Goal: Find specific page/section: Find specific page/section

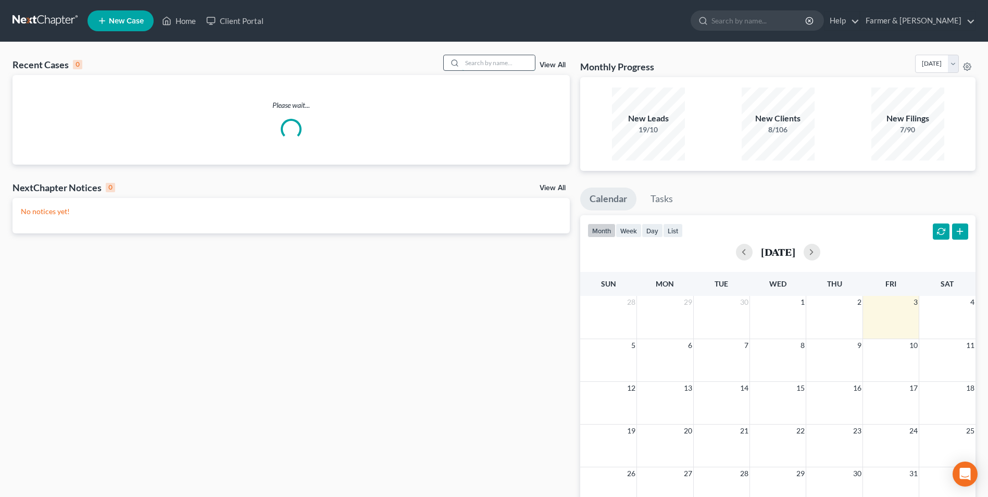
click at [512, 67] on input "search" at bounding box center [498, 62] width 73 height 15
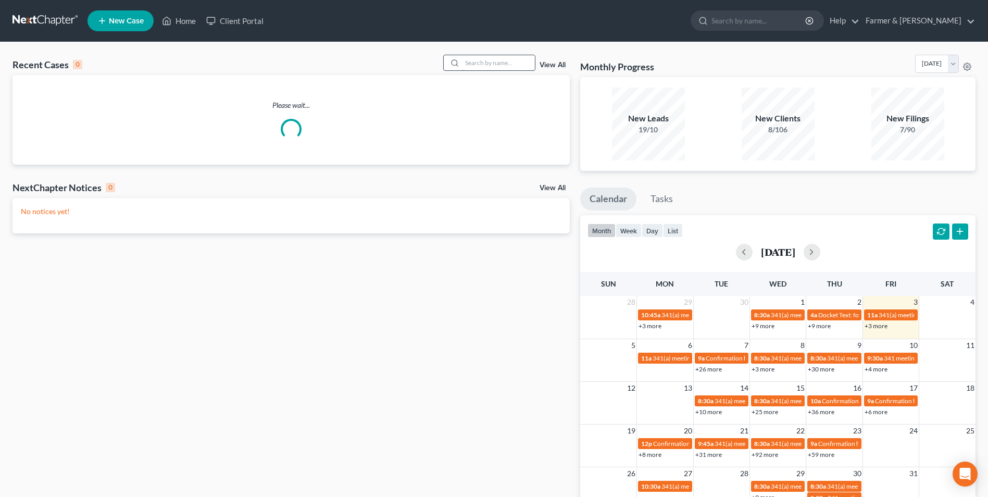
paste input "24-30058"
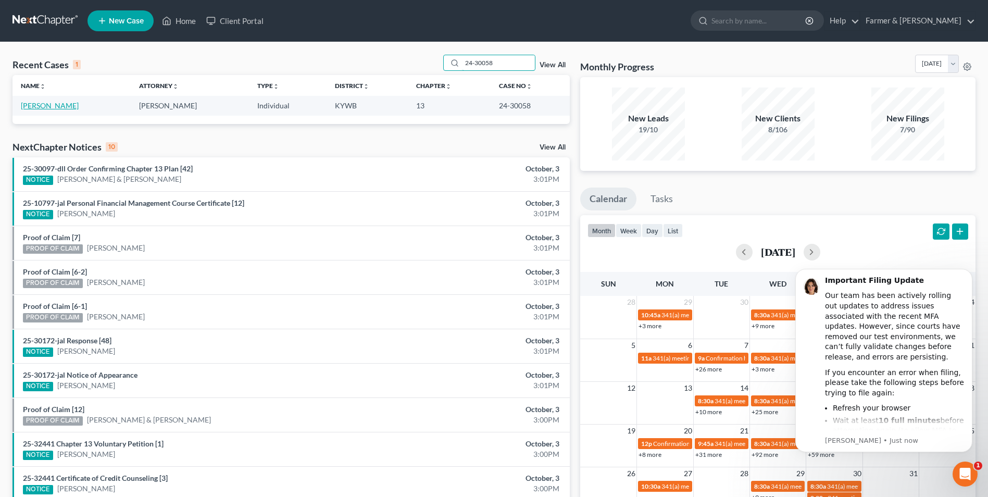
type input "24-30058"
click at [57, 102] on link "[PERSON_NAME]" at bounding box center [50, 105] width 58 height 9
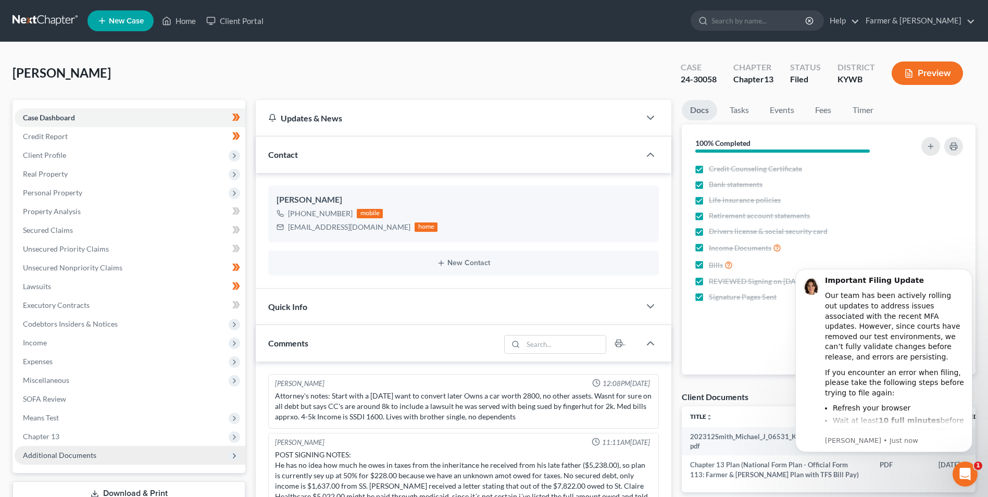
click at [108, 453] on span "Additional Documents" at bounding box center [130, 455] width 231 height 19
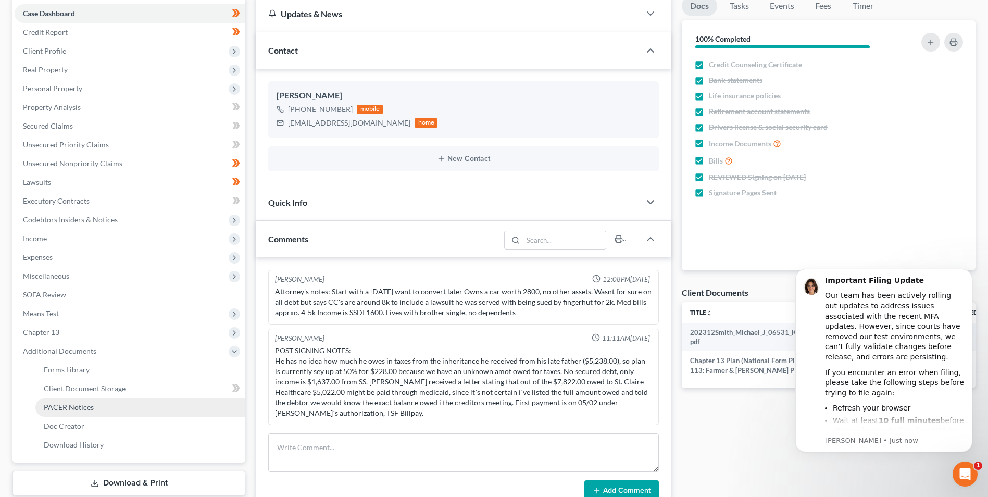
click at [96, 401] on link "PACER Notices" at bounding box center [140, 407] width 210 height 19
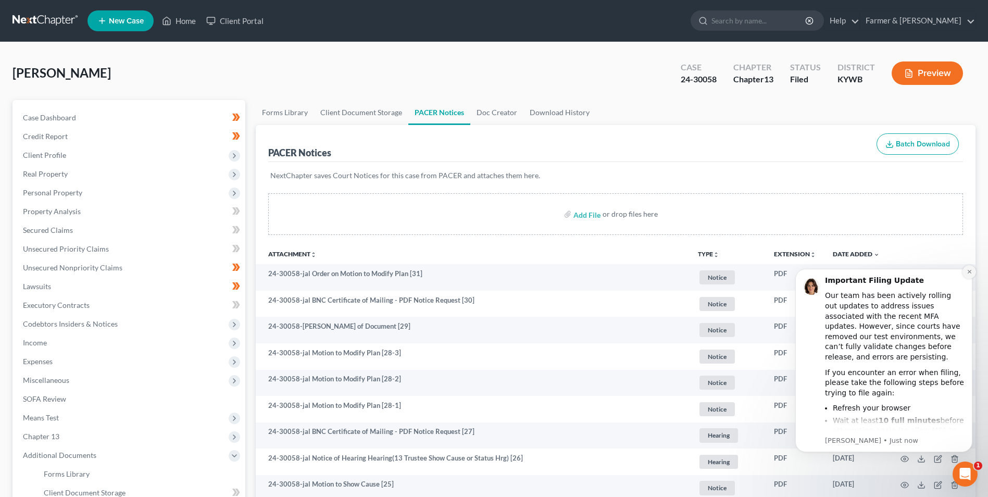
click at [968, 270] on icon "Dismiss notification" at bounding box center [969, 272] width 6 height 6
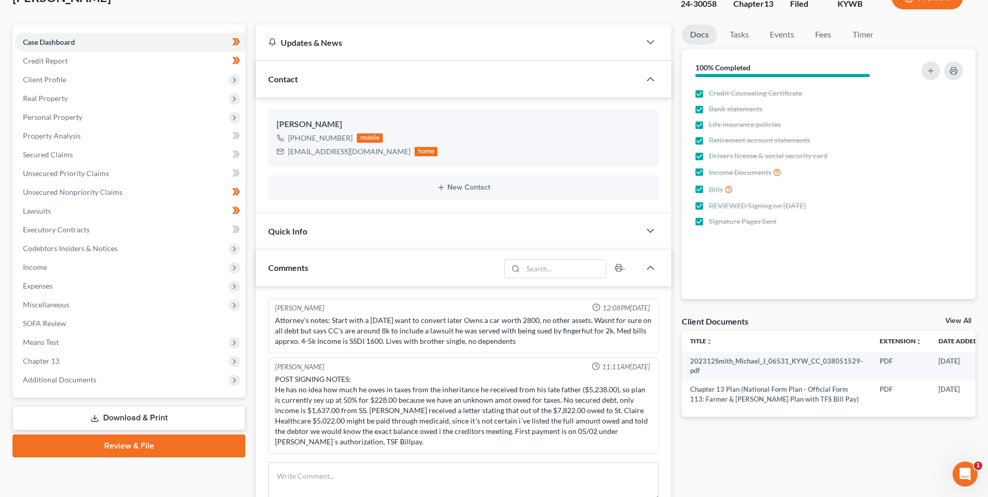
scroll to position [104, 0]
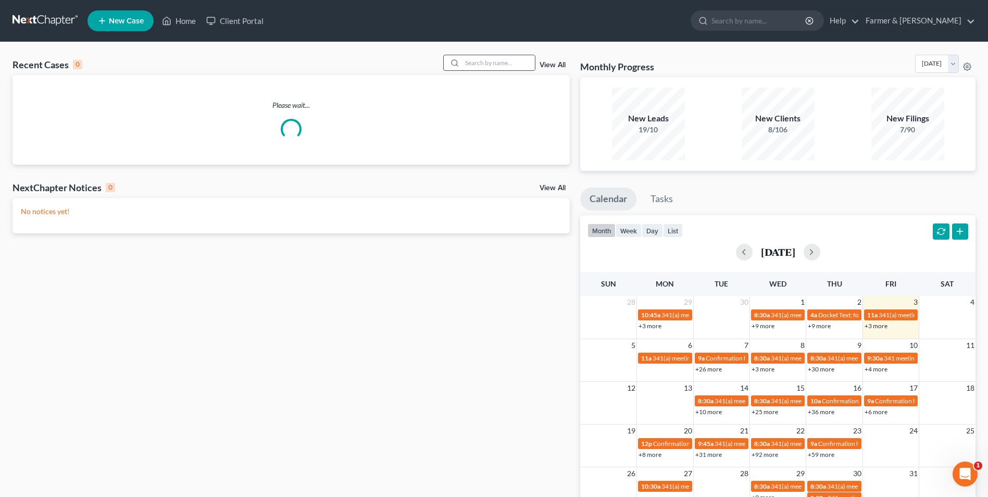
click at [503, 65] on input "search" at bounding box center [498, 62] width 73 height 15
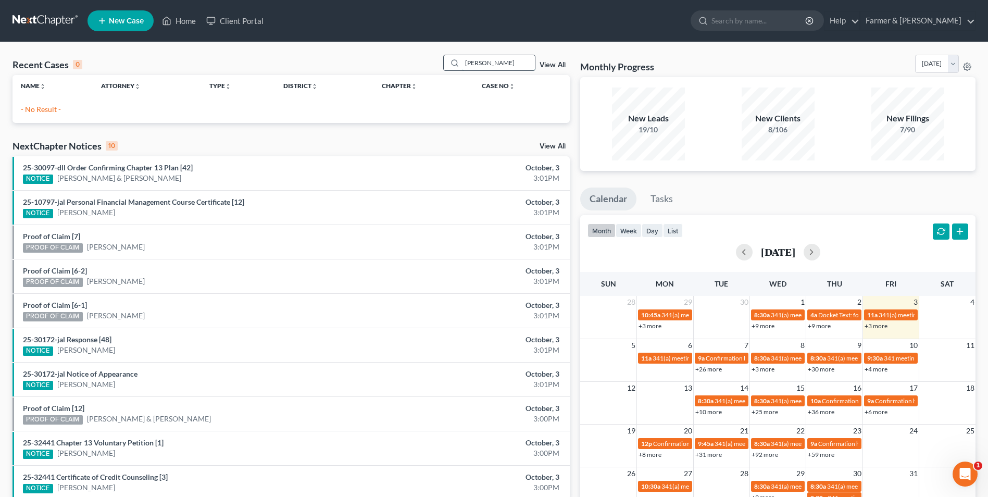
type input "[PERSON_NAME]"
